Goal: Task Accomplishment & Management: Manage account settings

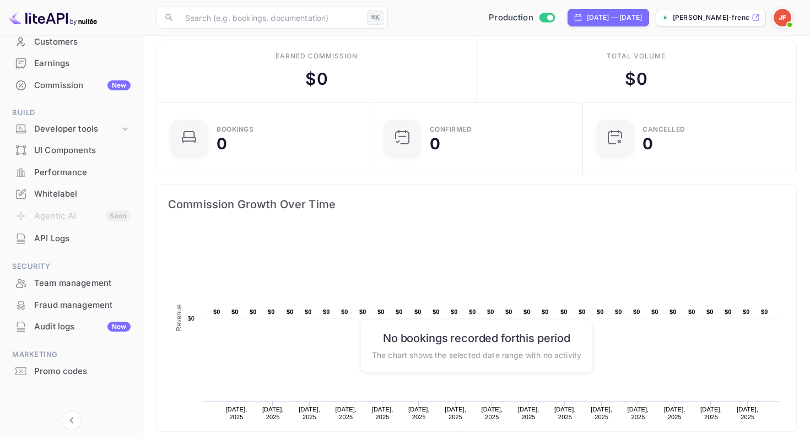
scroll to position [114, 0]
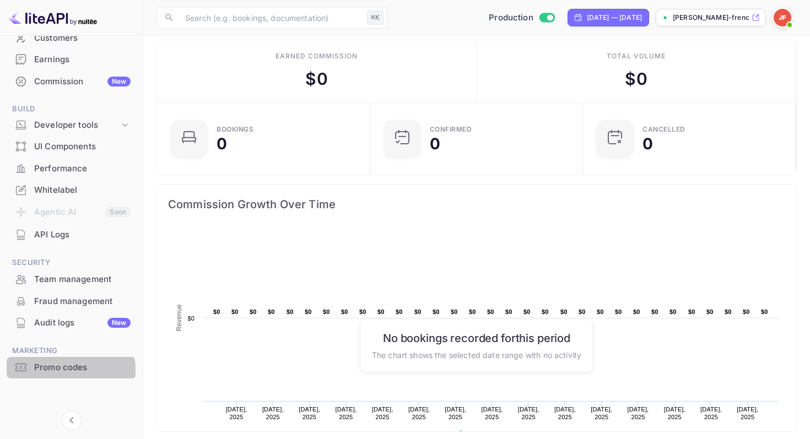
click at [52, 370] on div "Promo codes" at bounding box center [82, 368] width 96 height 13
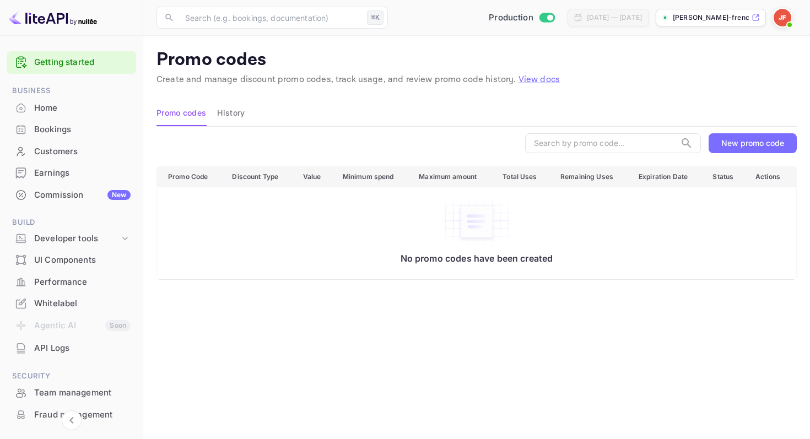
scroll to position [3, 0]
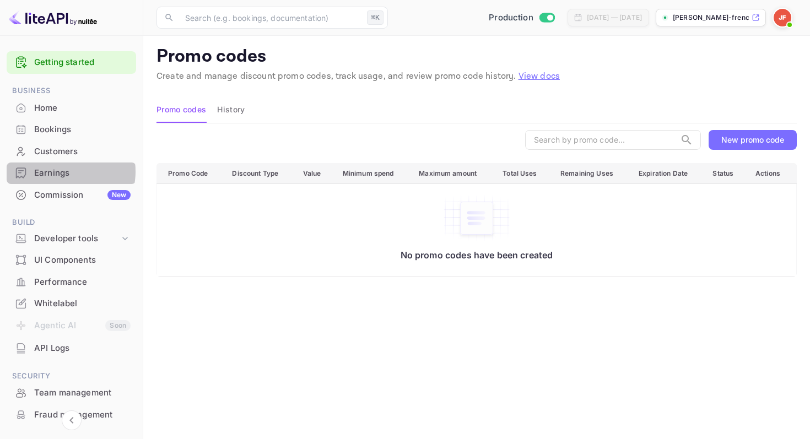
click at [60, 171] on div "Earnings" at bounding box center [82, 173] width 96 height 13
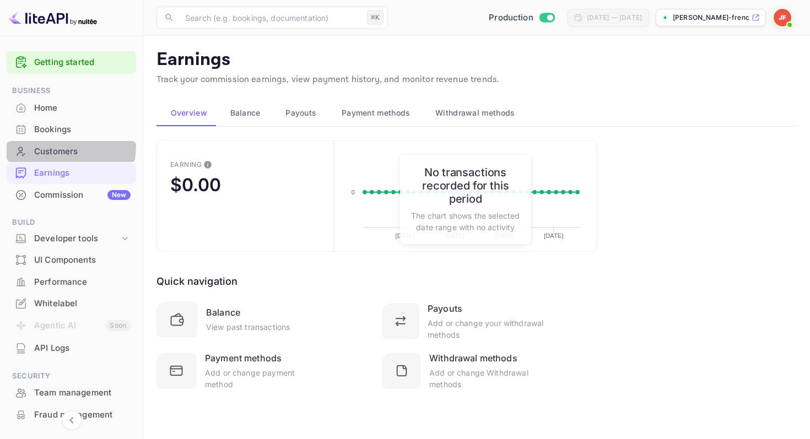
click at [46, 146] on div "Customers" at bounding box center [82, 152] width 96 height 13
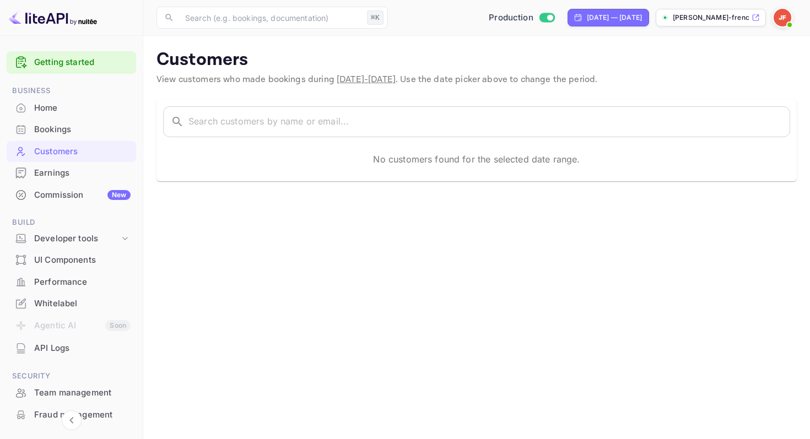
click at [45, 176] on div "Earnings" at bounding box center [82, 173] width 96 height 13
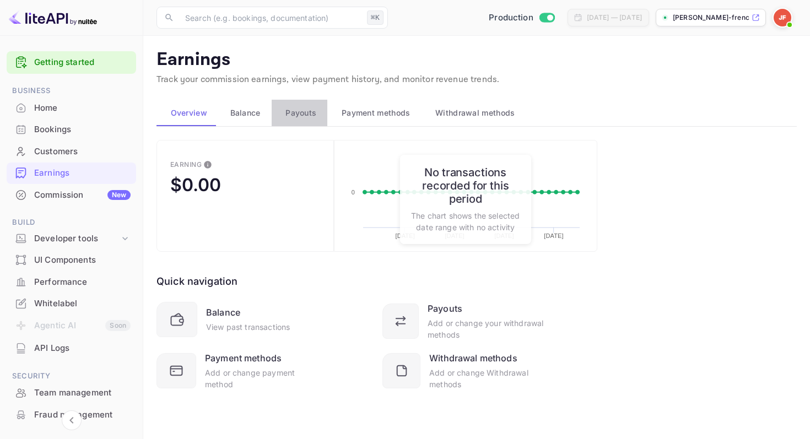
click at [300, 104] on button "Payouts" at bounding box center [300, 113] width 56 height 26
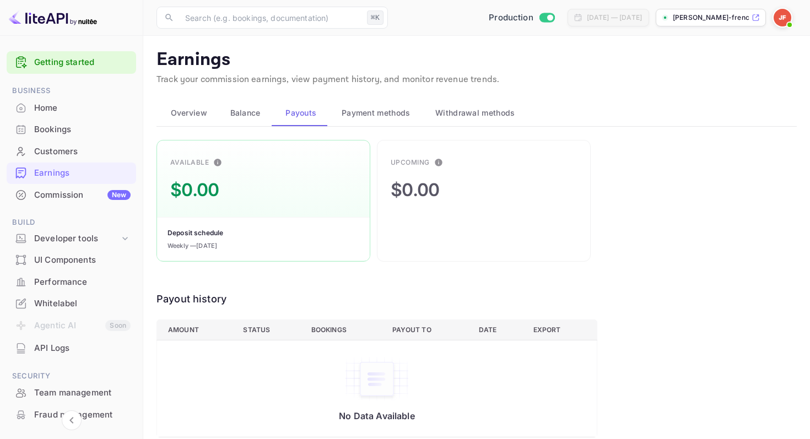
click at [361, 109] on span "Payment methods" at bounding box center [376, 112] width 69 height 13
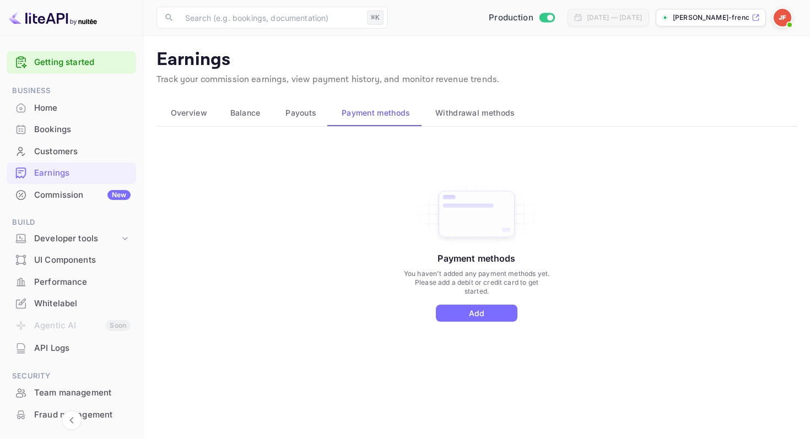
click at [447, 113] on span "Withdrawal methods" at bounding box center [474, 112] width 79 height 13
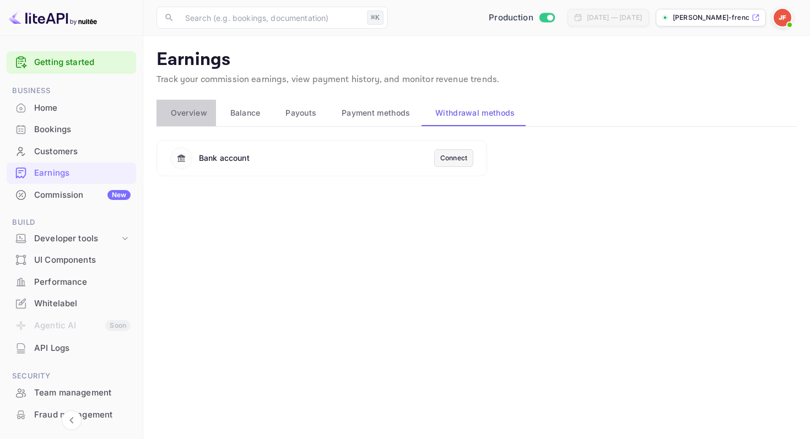
click at [191, 110] on span "Overview" at bounding box center [189, 112] width 36 height 13
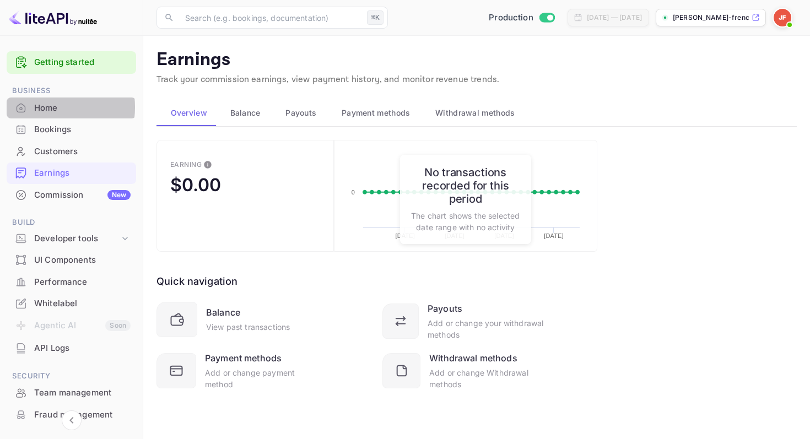
click at [42, 107] on div "Home" at bounding box center [82, 108] width 96 height 13
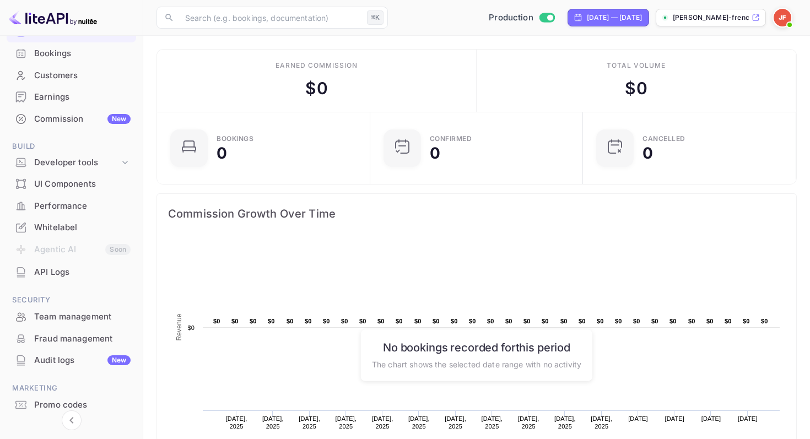
scroll to position [114, 0]
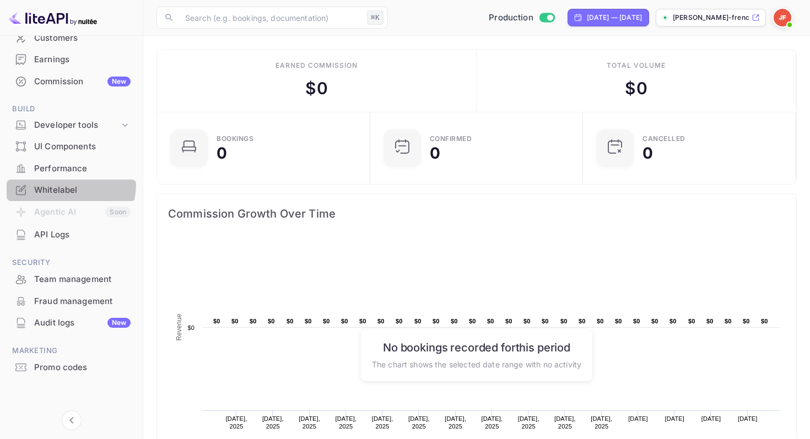
click at [44, 183] on div "Whitelabel" at bounding box center [72, 190] width 130 height 21
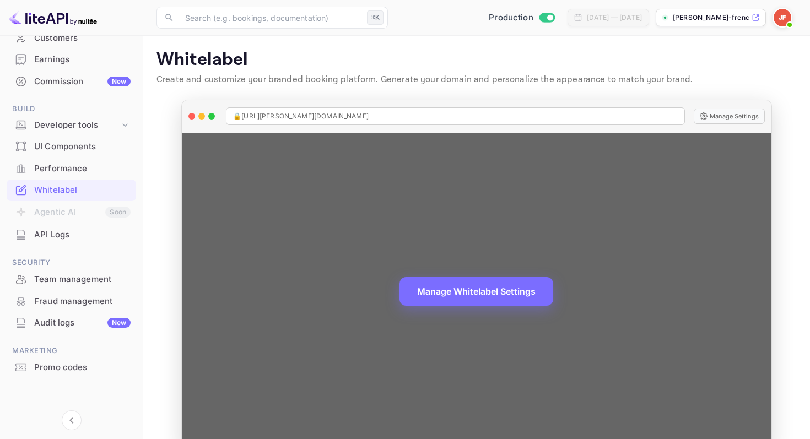
scroll to position [25, 0]
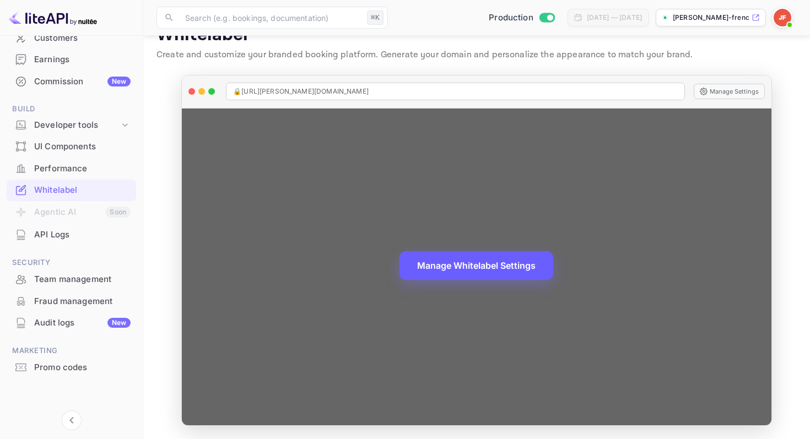
click at [416, 266] on button "Manage Whitelabel Settings" at bounding box center [477, 265] width 154 height 29
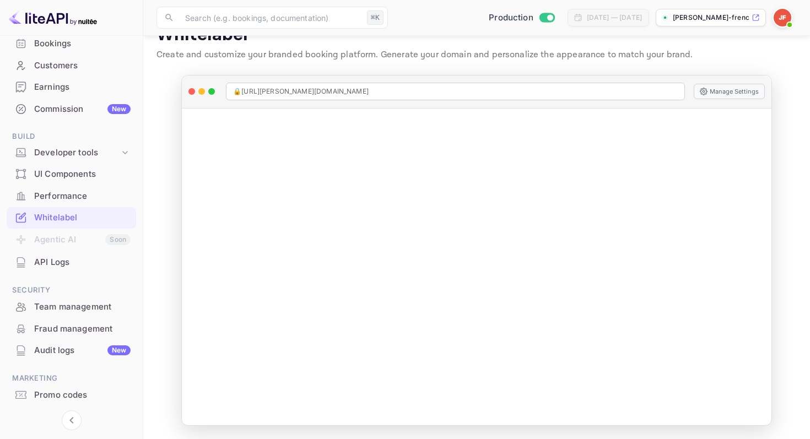
scroll to position [81, 0]
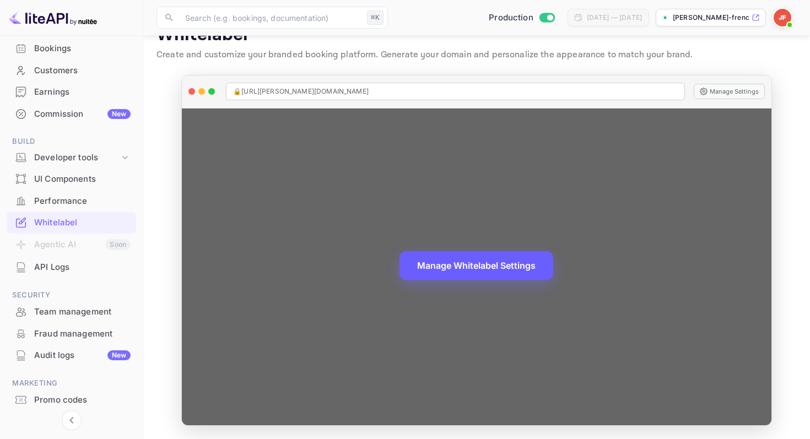
click at [435, 266] on button "Manage Whitelabel Settings" at bounding box center [477, 265] width 154 height 29
click at [422, 272] on button "Manage Whitelabel Settings" at bounding box center [477, 265] width 154 height 29
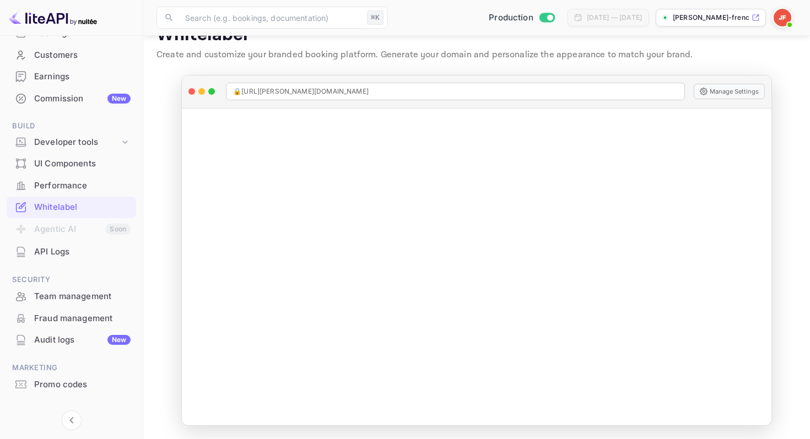
scroll to position [114, 0]
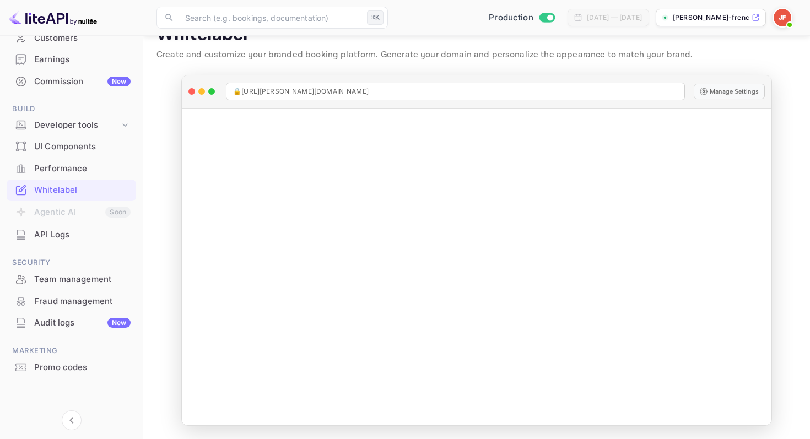
click at [782, 18] on img at bounding box center [783, 18] width 18 height 18
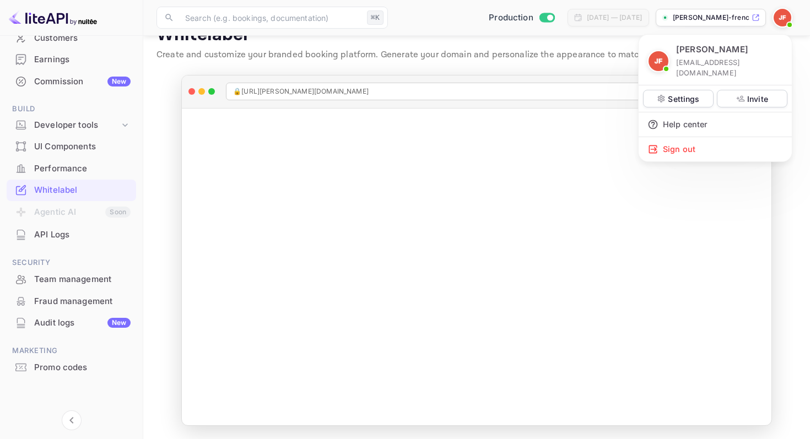
click at [55, 298] on div at bounding box center [405, 219] width 810 height 439
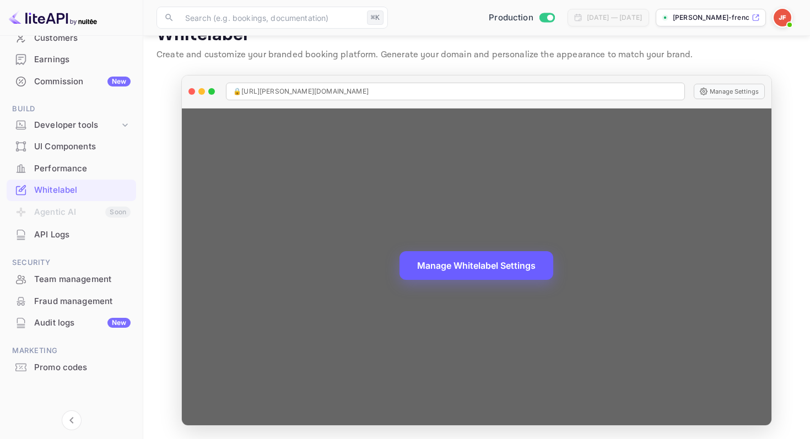
click at [426, 266] on button "Manage Whitelabel Settings" at bounding box center [477, 265] width 154 height 29
